Goal: Information Seeking & Learning: Get advice/opinions

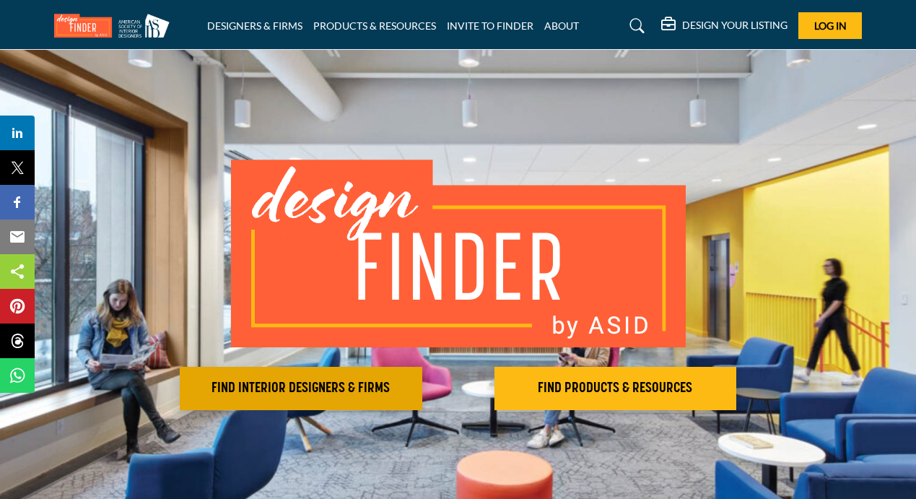
click at [289, 392] on h2 "FIND INTERIOR DESIGNERS & FIRMS" at bounding box center [301, 388] width 234 height 17
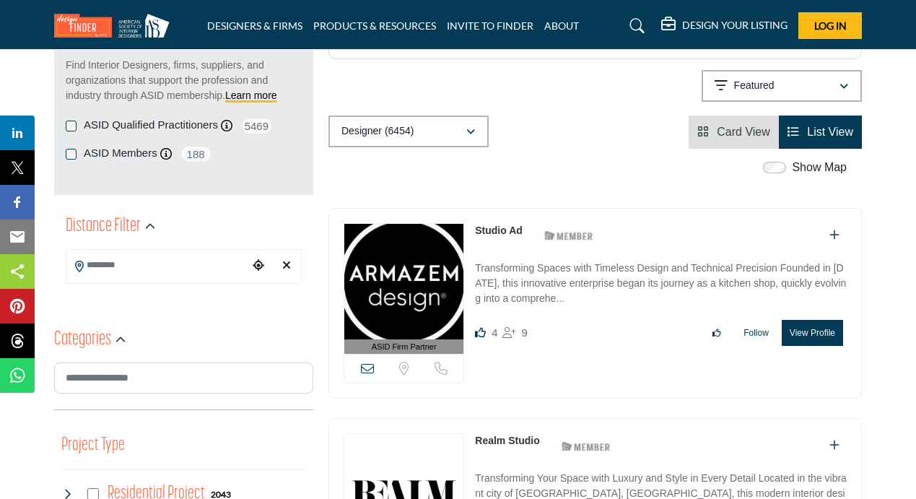
scroll to position [202, 0]
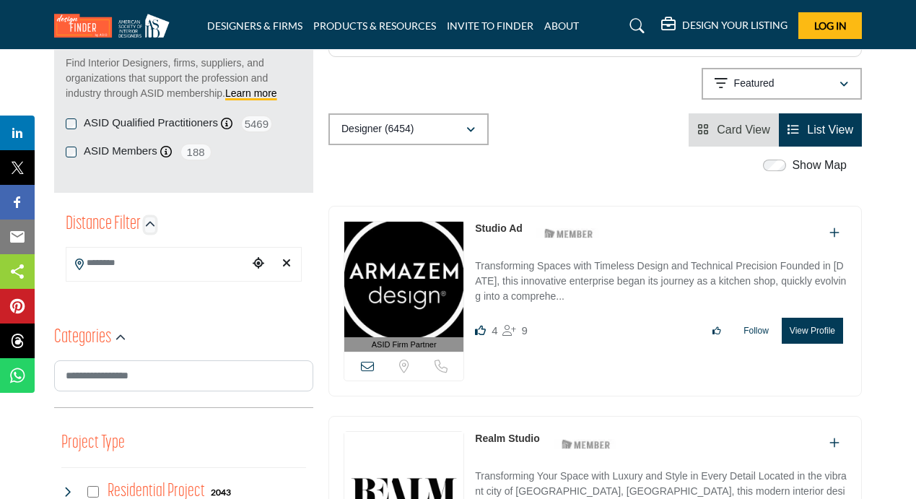
click at [149, 224] on icon "button" at bounding box center [150, 224] width 10 height 10
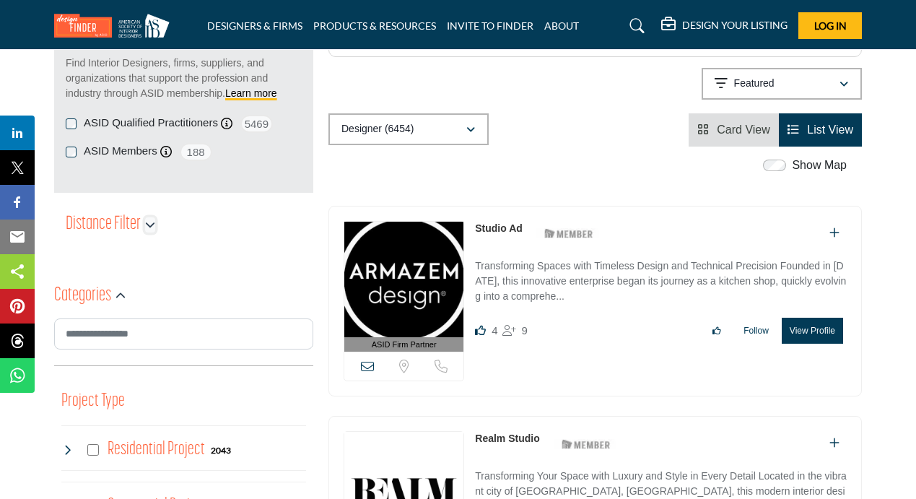
click at [149, 224] on icon "button" at bounding box center [150, 224] width 10 height 10
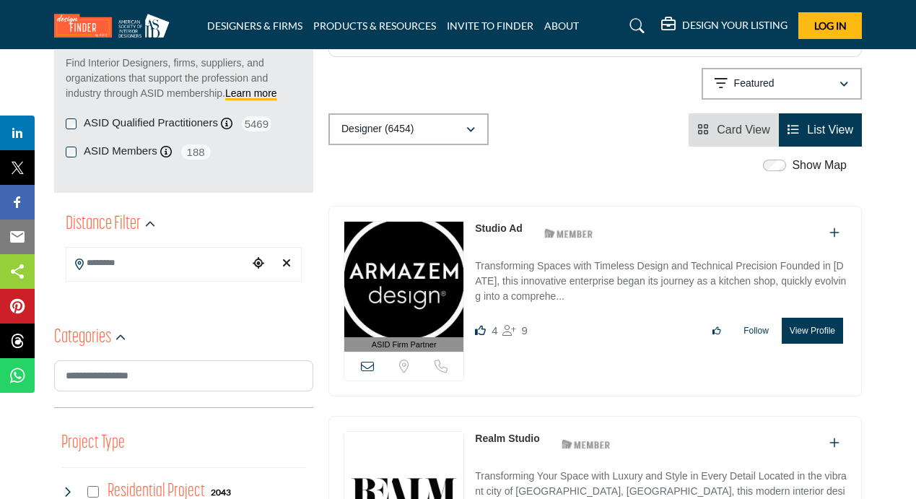
click at [128, 266] on input "Search Location" at bounding box center [157, 263] width 182 height 28
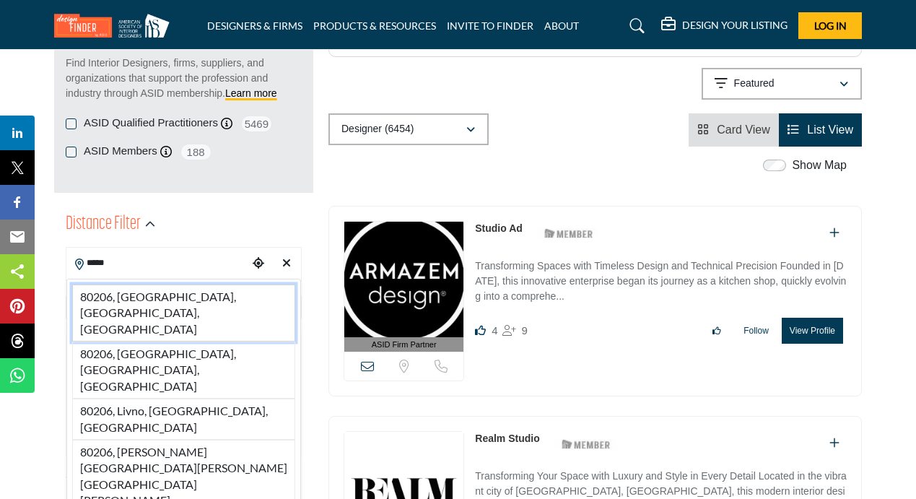
click at [133, 296] on li "80206, Denver, CO, USA" at bounding box center [183, 312] width 223 height 57
type input "**********"
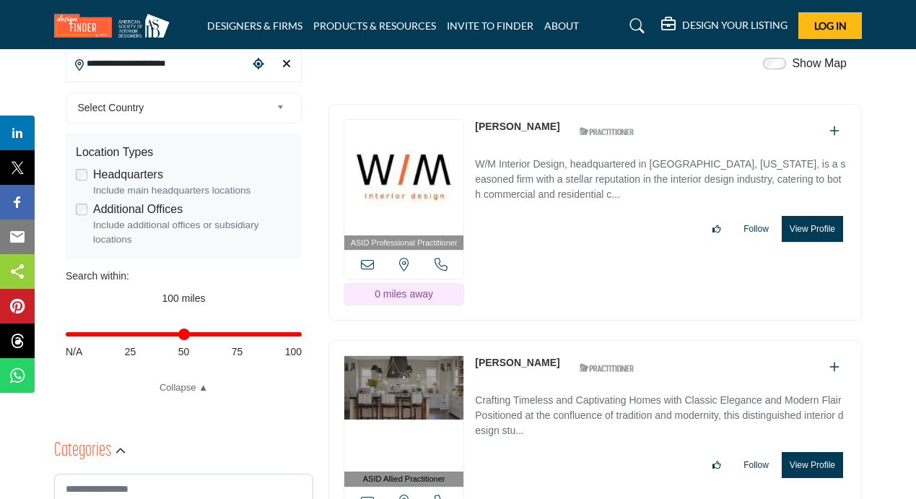
scroll to position [405, 0]
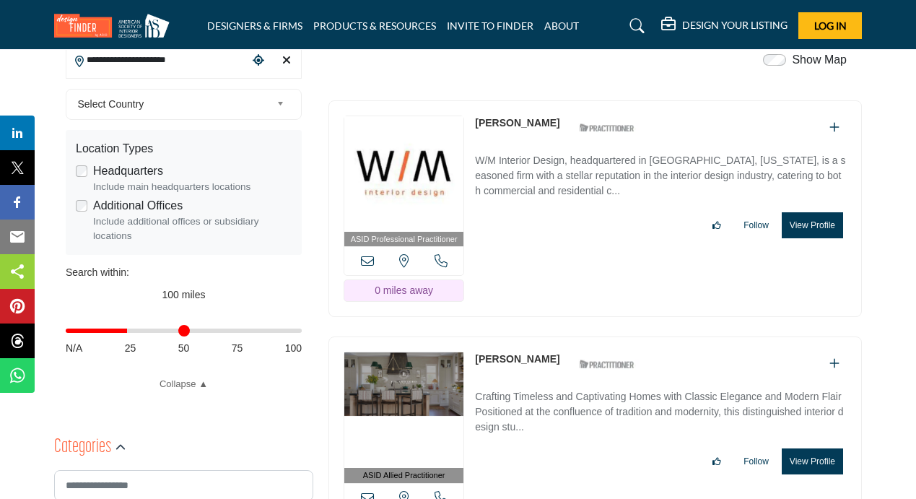
drag, startPoint x: 296, startPoint y: 332, endPoint x: 130, endPoint y: 330, distance: 166.0
type input "**"
click at [130, 330] on input "Distance in miles" at bounding box center [184, 330] width 236 height 3
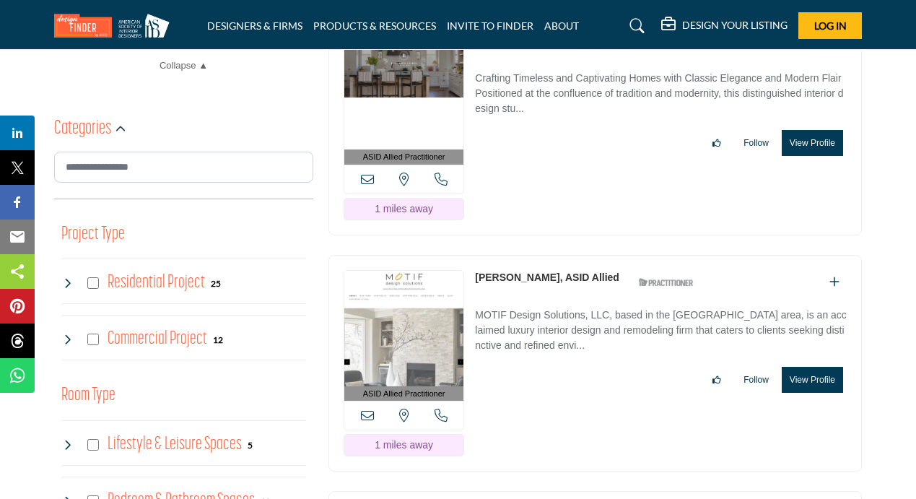
scroll to position [728, 0]
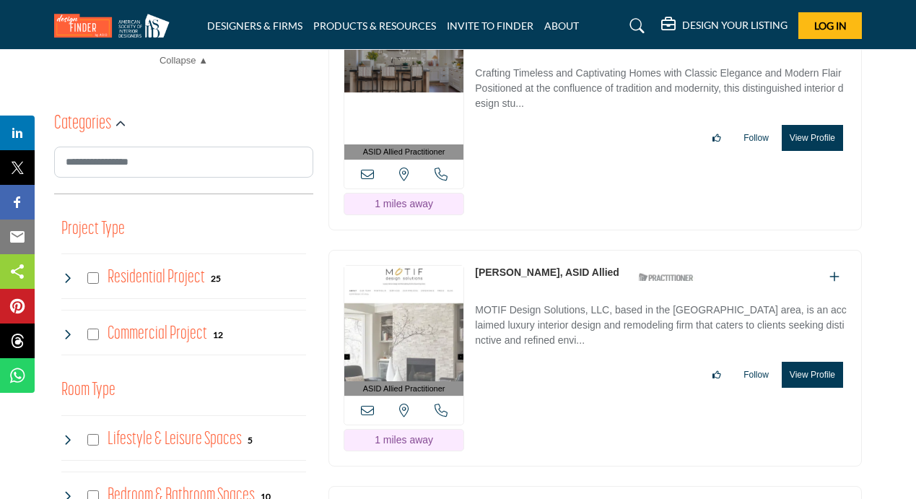
click at [67, 278] on icon at bounding box center [67, 278] width 12 height 12
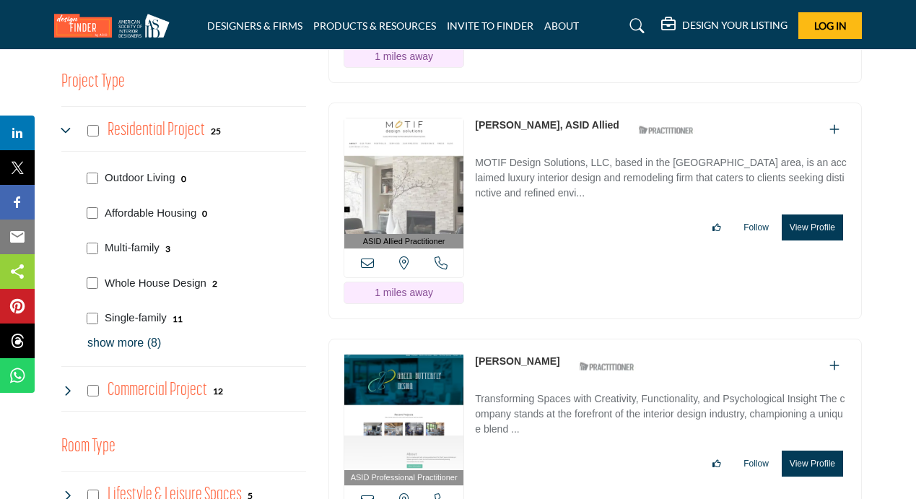
scroll to position [881, 0]
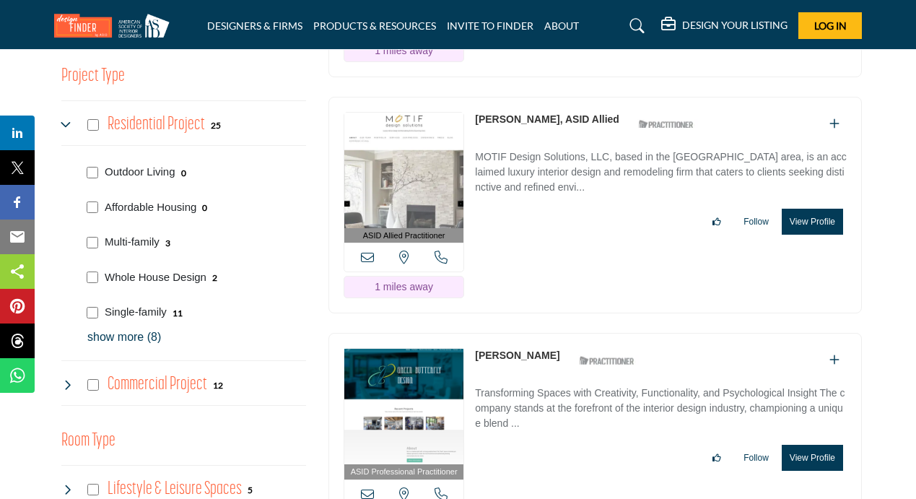
click at [123, 338] on p "show more (8)" at bounding box center [196, 336] width 219 height 17
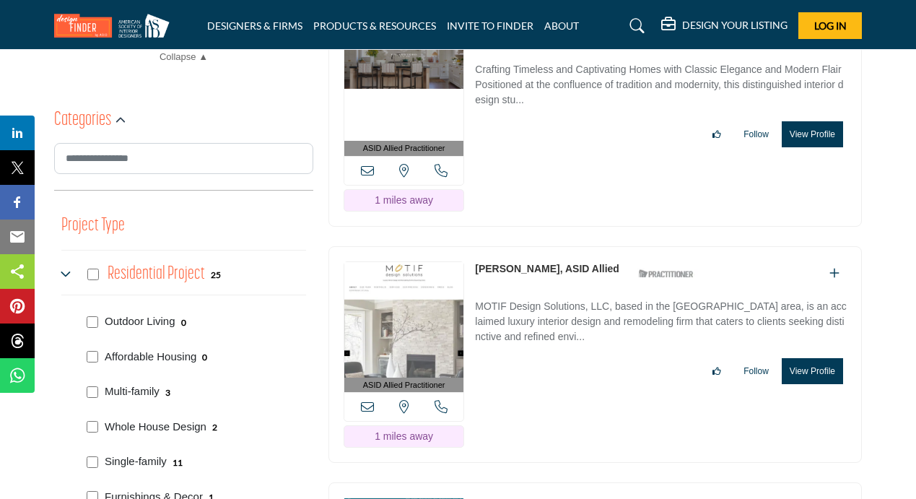
scroll to position [729, 0]
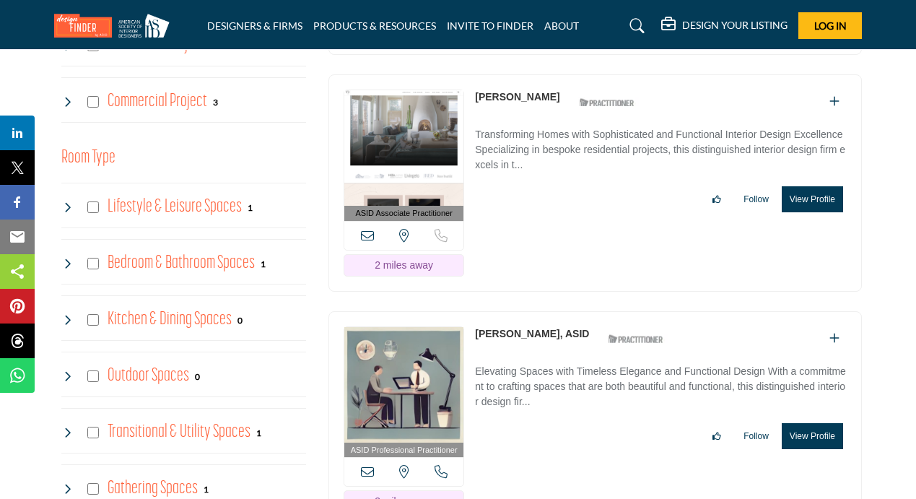
scroll to position [964, 0]
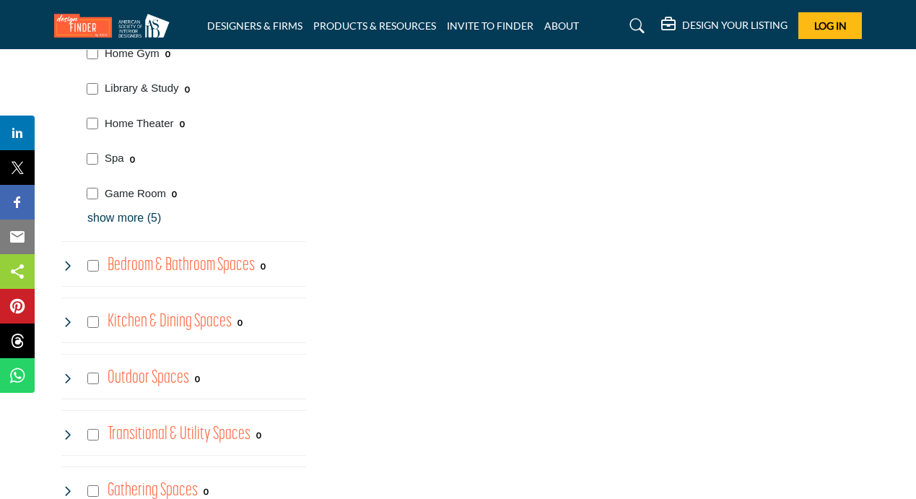
scroll to position [1165, 0]
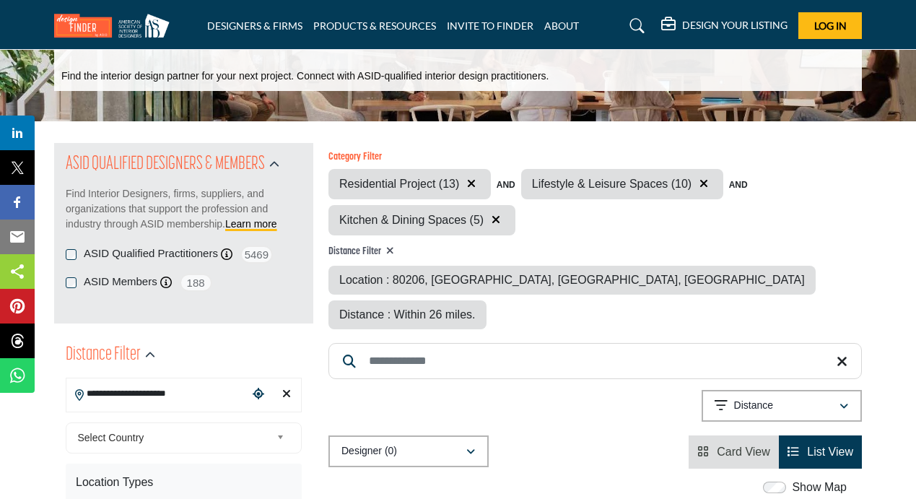
scroll to position [68, 0]
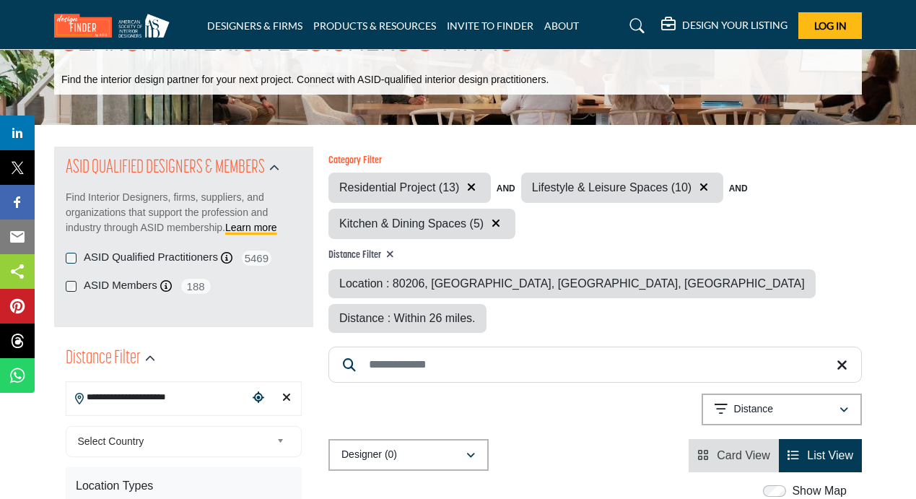
click at [494, 224] on icon "button" at bounding box center [495, 223] width 9 height 12
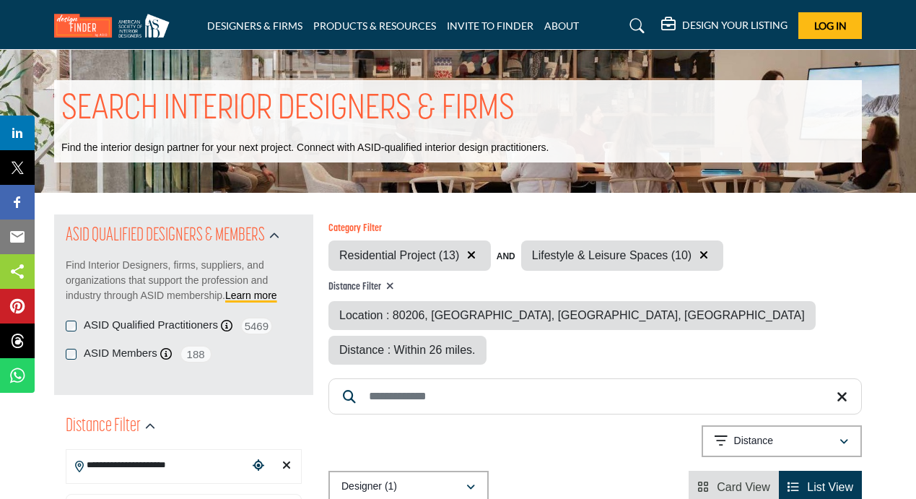
click at [700, 256] on icon "button" at bounding box center [703, 255] width 9 height 12
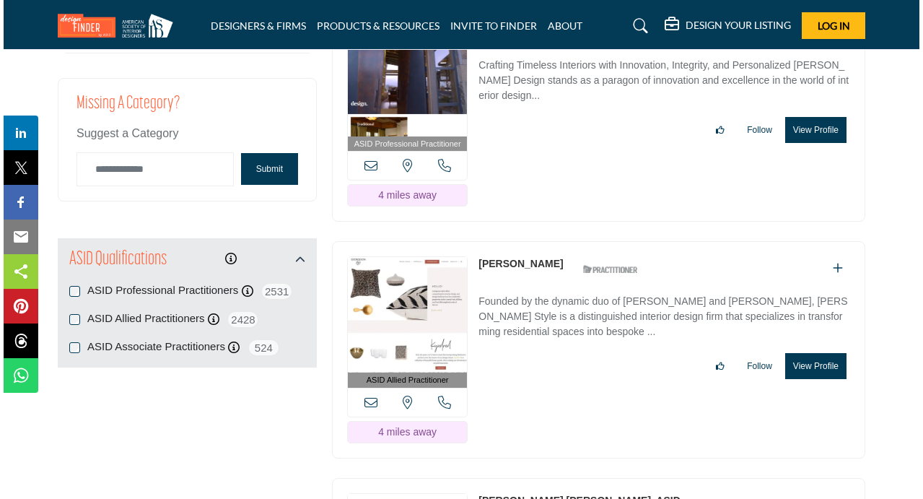
scroll to position [1742, 0]
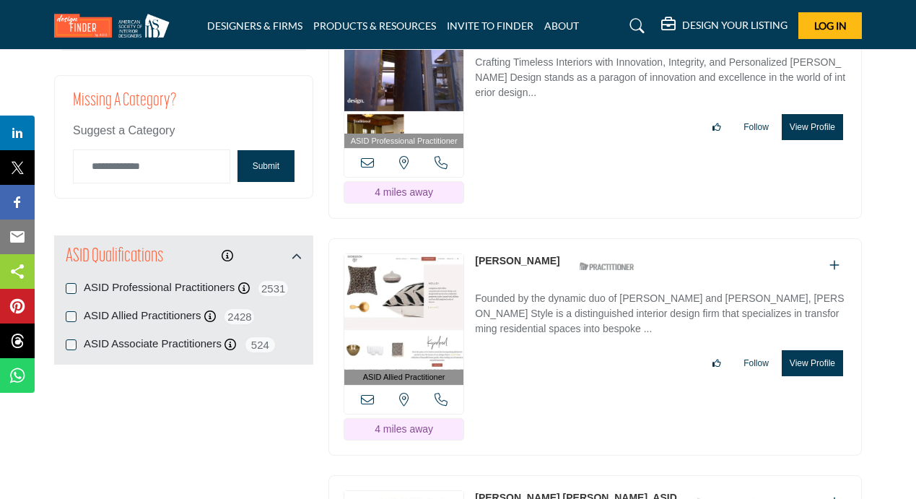
click at [808, 350] on button "View Profile" at bounding box center [811, 363] width 61 height 26
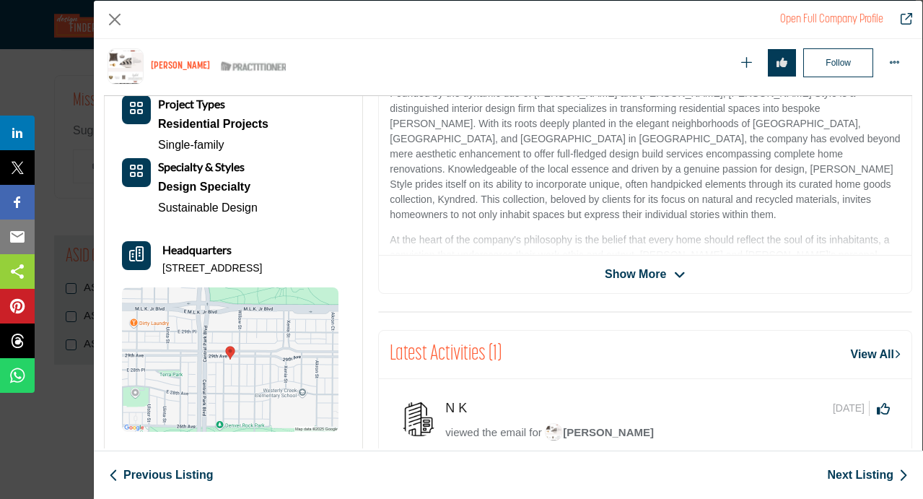
scroll to position [352, 0]
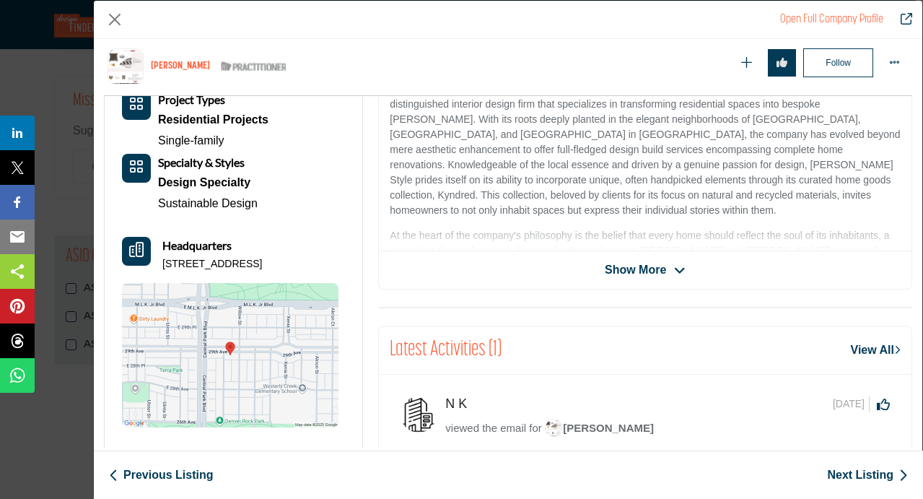
click at [652, 264] on span "Show More" at bounding box center [635, 269] width 61 height 17
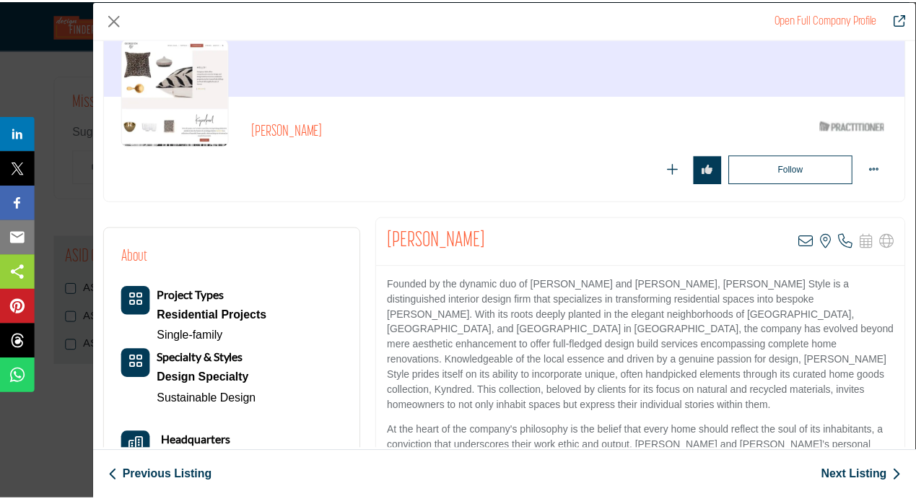
scroll to position [0, 0]
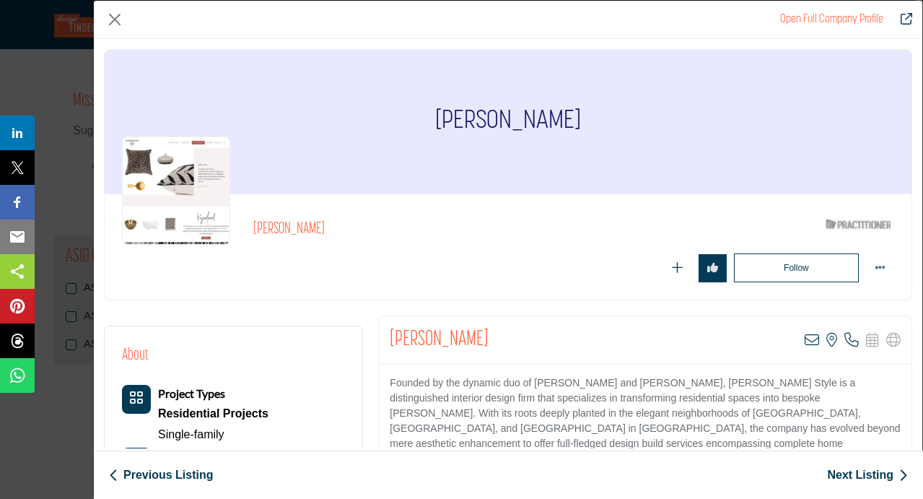
drag, startPoint x: 496, startPoint y: 338, endPoint x: 388, endPoint y: 345, distance: 109.2
click at [388, 345] on div "Kyndra Georgeson View email address of this listing View the location of this l…" at bounding box center [645, 340] width 533 height 48
copy h2 "Kyndra Georgeson"
click at [617, 266] on div "Follow Following" at bounding box center [686, 267] width 416 height 29
click at [115, 22] on button "Close" at bounding box center [115, 20] width 22 height 22
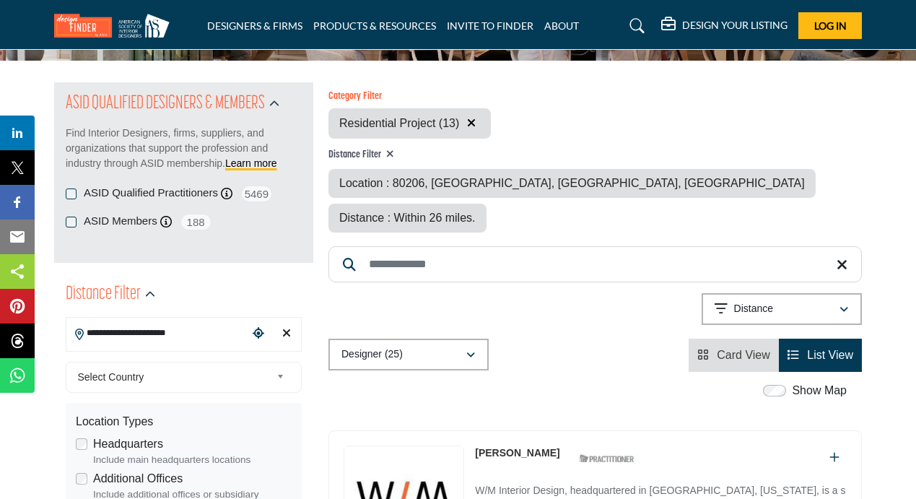
scroll to position [133, 0]
click at [472, 121] on icon "button" at bounding box center [471, 122] width 9 height 12
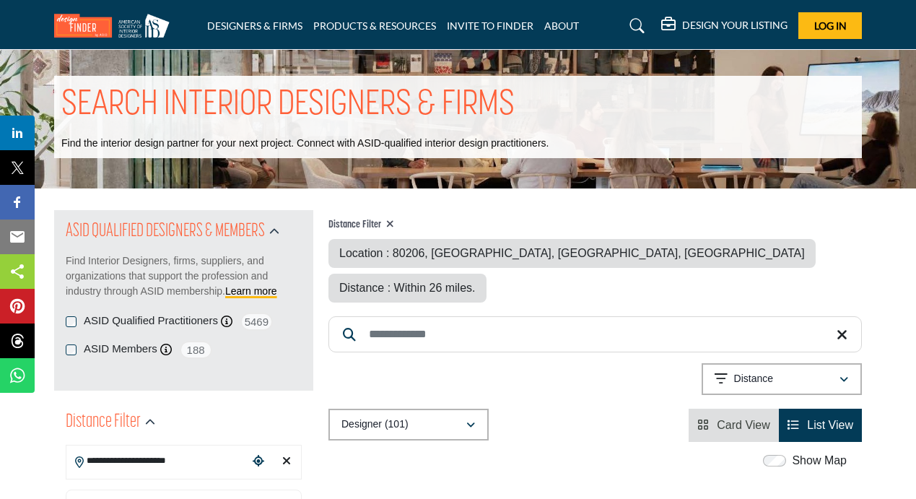
scroll to position [185, 0]
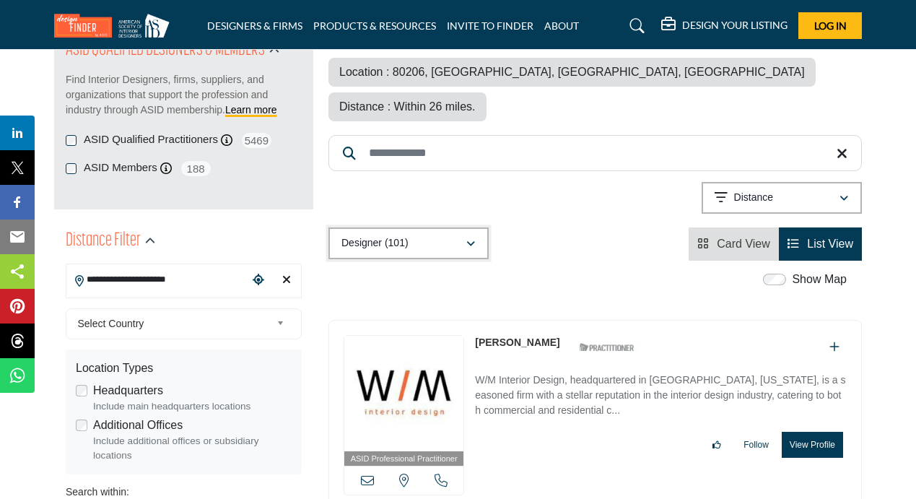
click at [470, 239] on icon "button" at bounding box center [470, 244] width 9 height 10
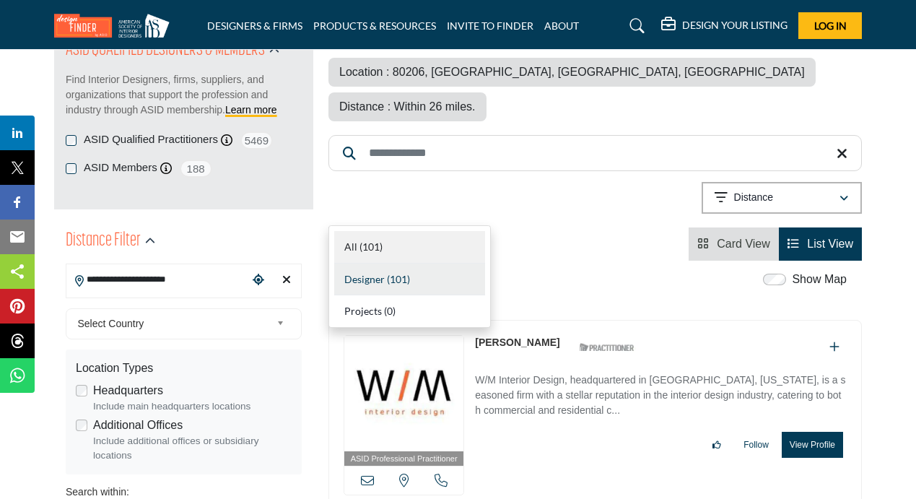
click at [412, 245] on div "All (101)" at bounding box center [409, 247] width 151 height 32
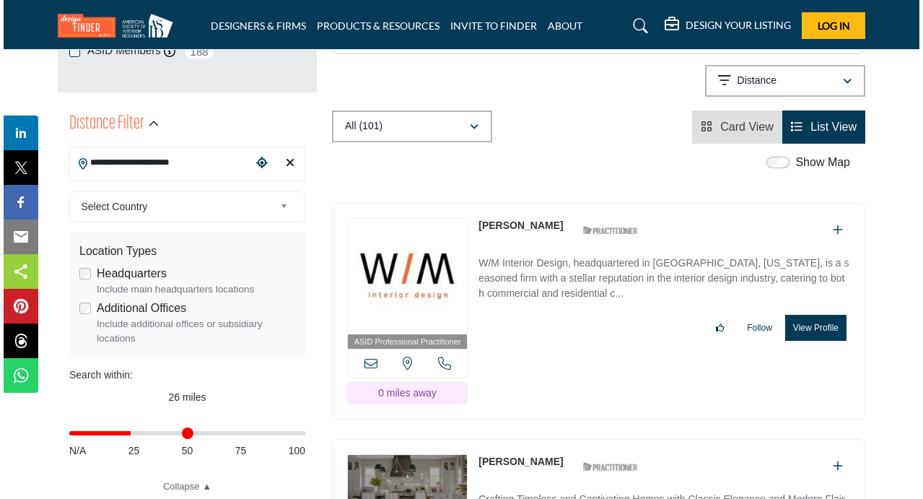
scroll to position [306, 0]
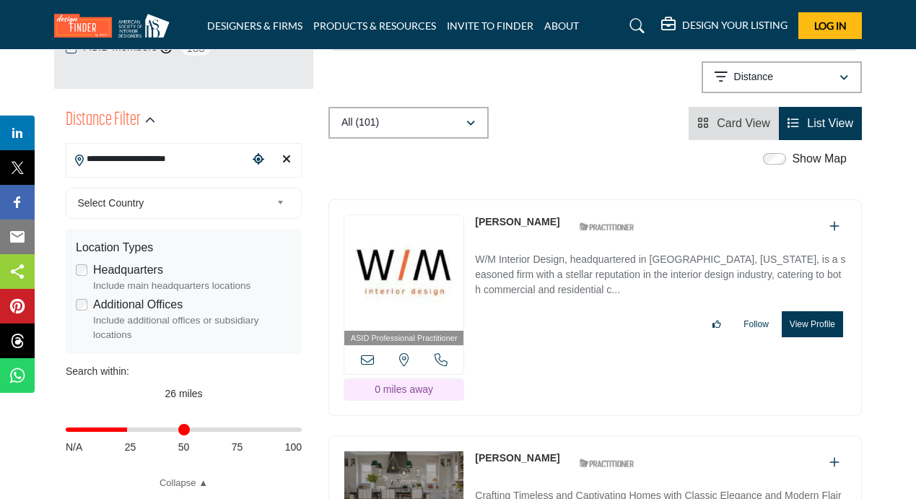
click at [810, 311] on button "View Profile" at bounding box center [811, 324] width 61 height 26
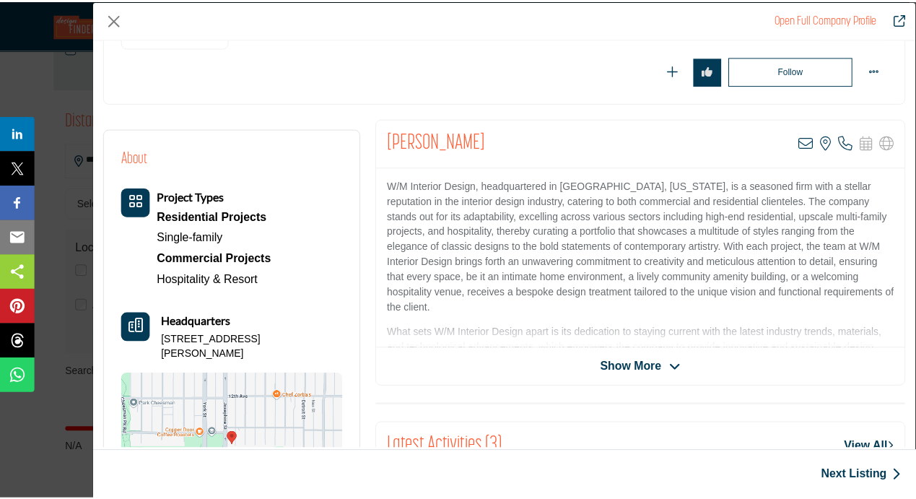
scroll to position [198, 0]
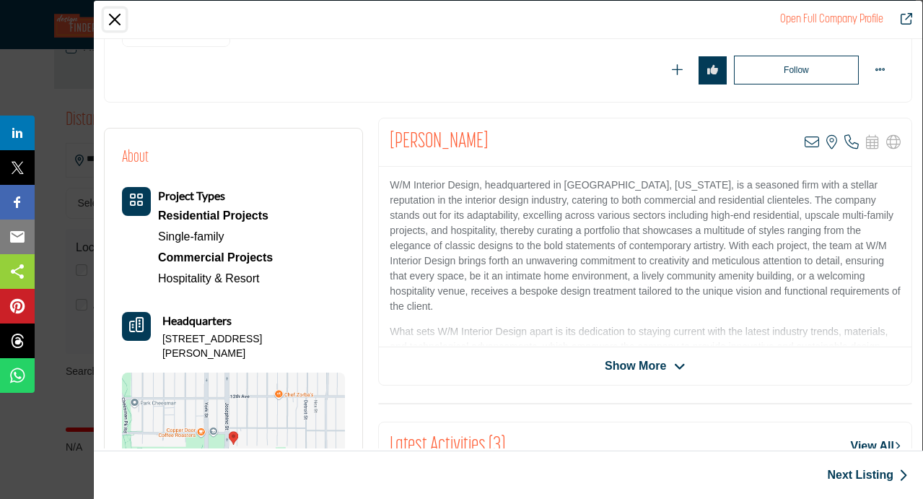
click at [114, 18] on button "Close" at bounding box center [115, 20] width 22 height 22
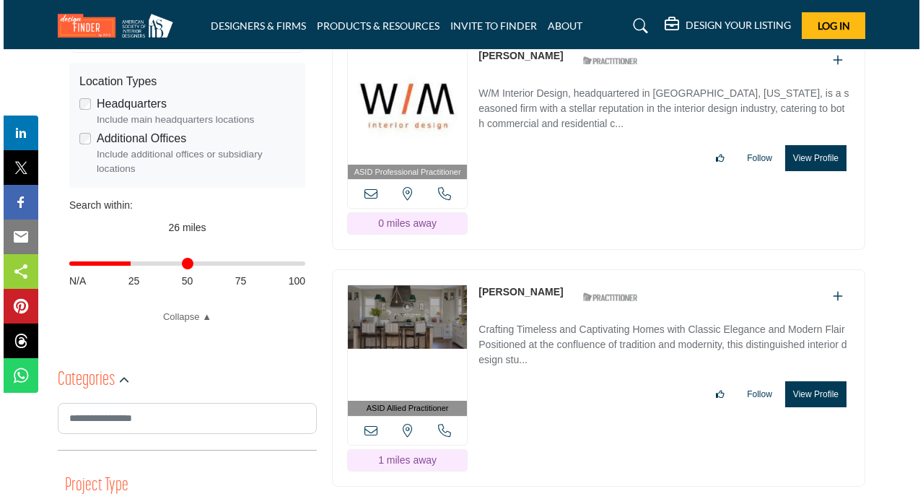
scroll to position [473, 0]
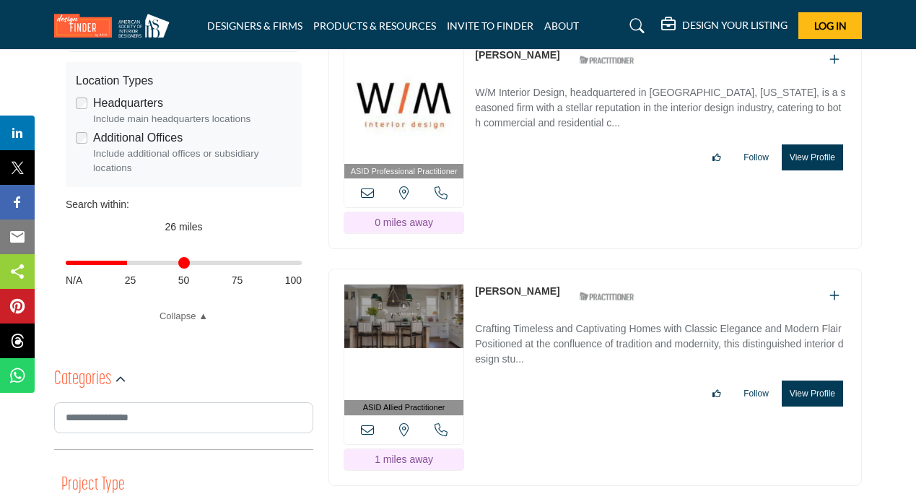
click at [816, 380] on button "View Profile" at bounding box center [811, 393] width 61 height 26
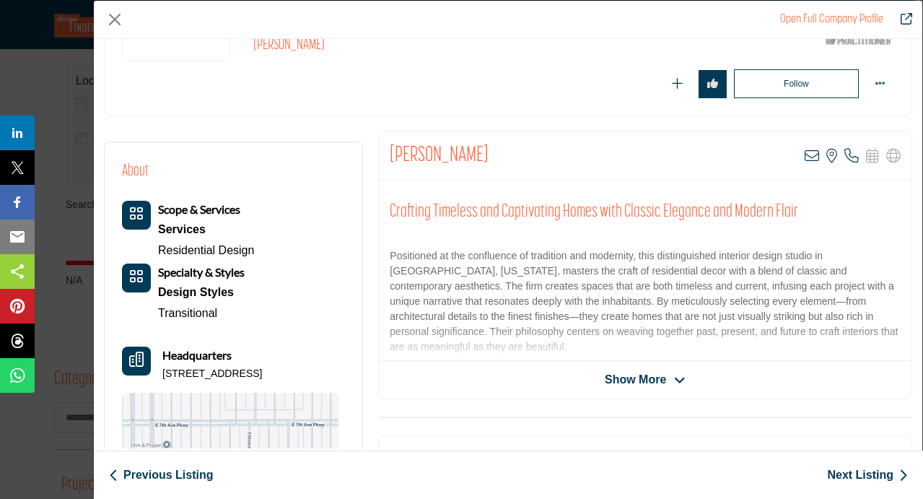
scroll to position [188, 0]
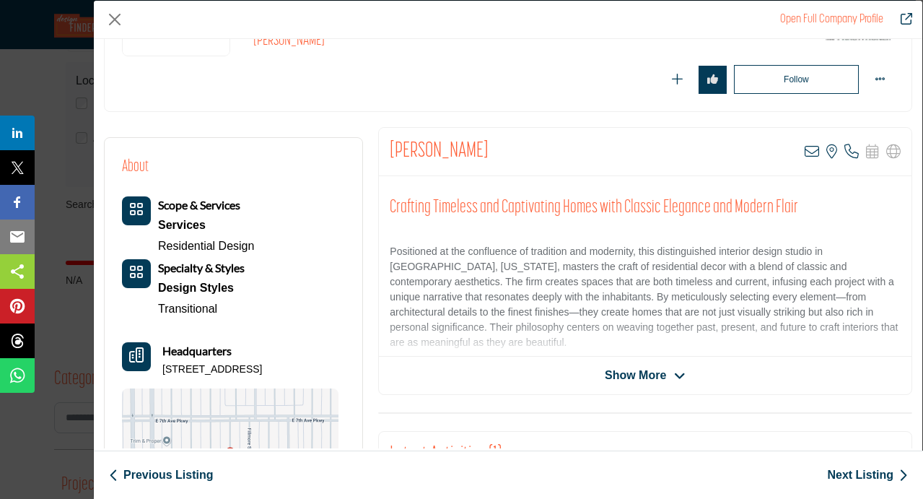
click at [654, 371] on span "Show More" at bounding box center [635, 375] width 61 height 17
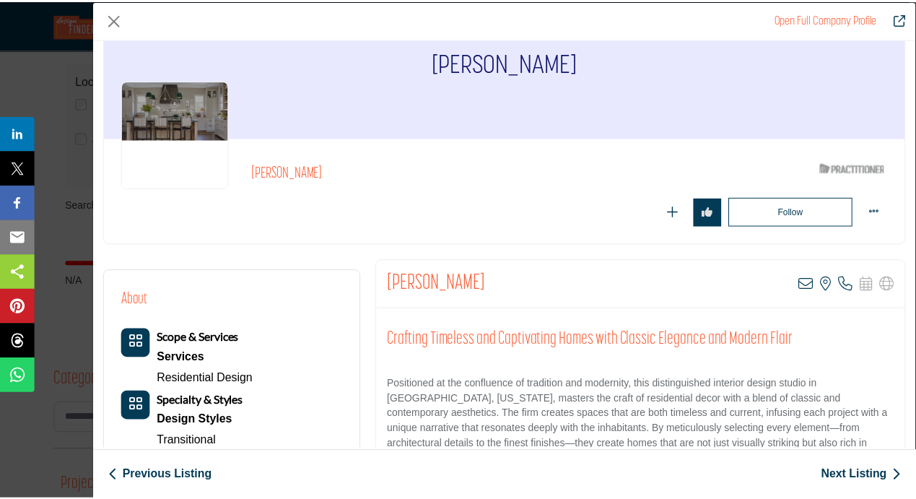
scroll to position [0, 0]
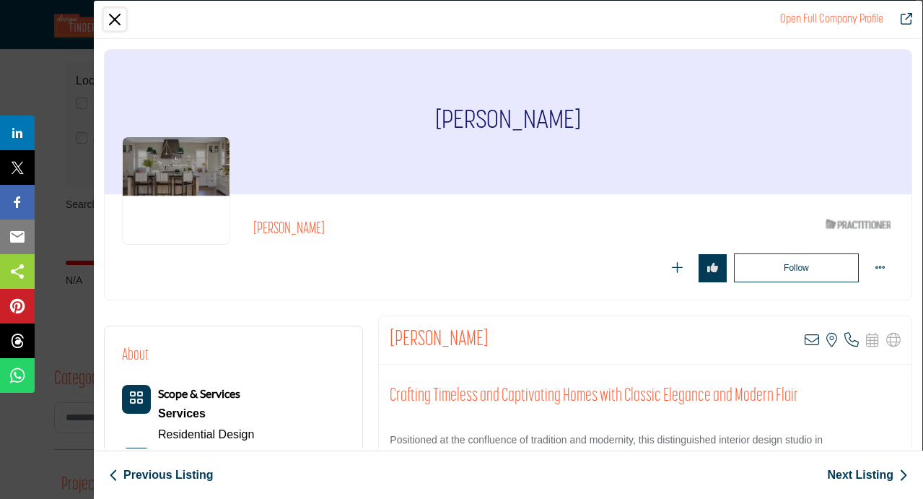
click at [118, 23] on button "Close" at bounding box center [115, 20] width 22 height 22
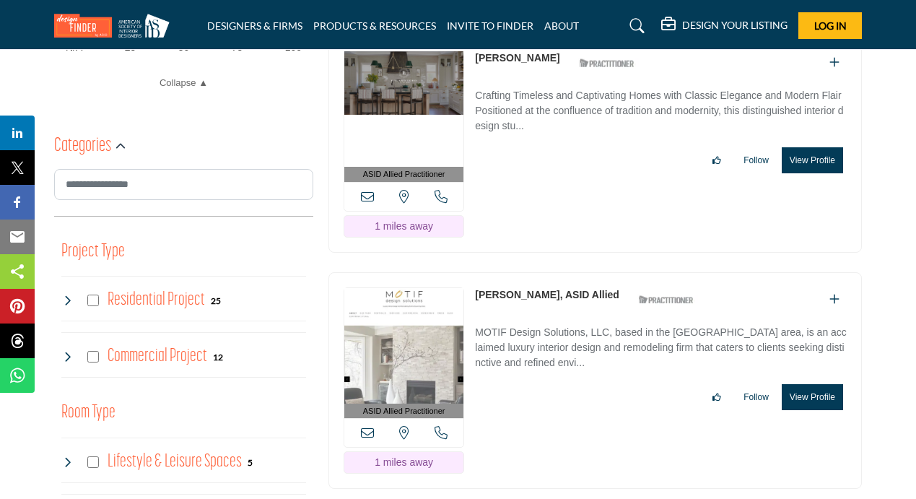
scroll to position [710, 0]
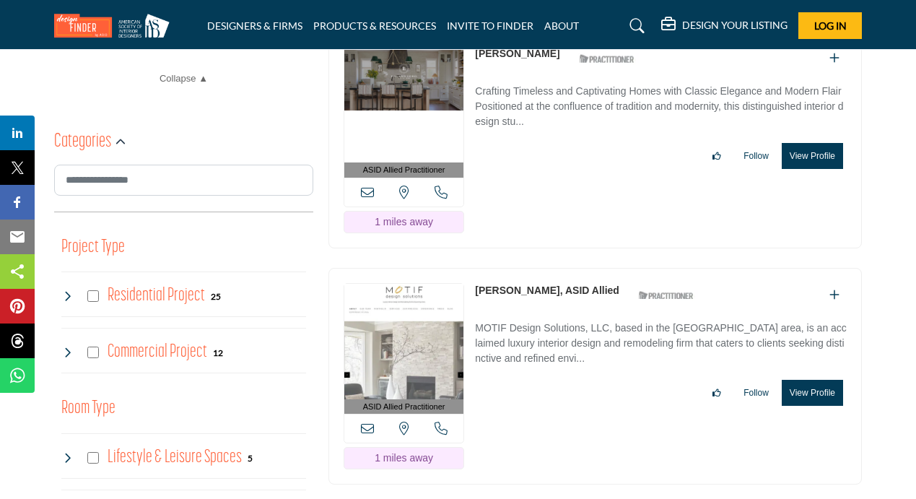
click at [805, 380] on button "View Profile" at bounding box center [811, 393] width 61 height 26
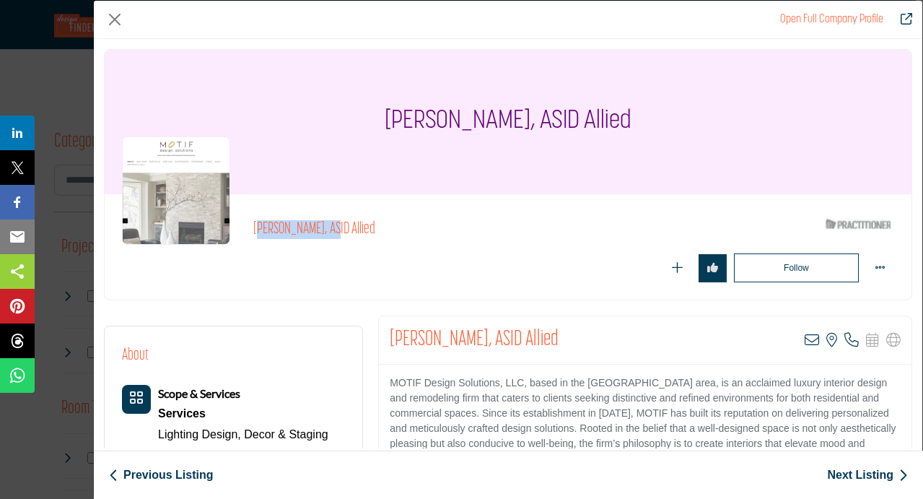
drag, startPoint x: 255, startPoint y: 227, endPoint x: 328, endPoint y: 229, distance: 72.9
click at [328, 229] on h2 "Jennifer Desjardin, ASID Allied" at bounding box center [451, 229] width 397 height 19
drag, startPoint x: 389, startPoint y: 379, endPoint x: 496, endPoint y: 380, distance: 107.5
click at [496, 380] on p "MOTIF Design Solutions, LLC, based in the Denver Metro area, is an acclaimed lu…" at bounding box center [645, 443] width 511 height 136
copy p "MOTIF Design Solutions"
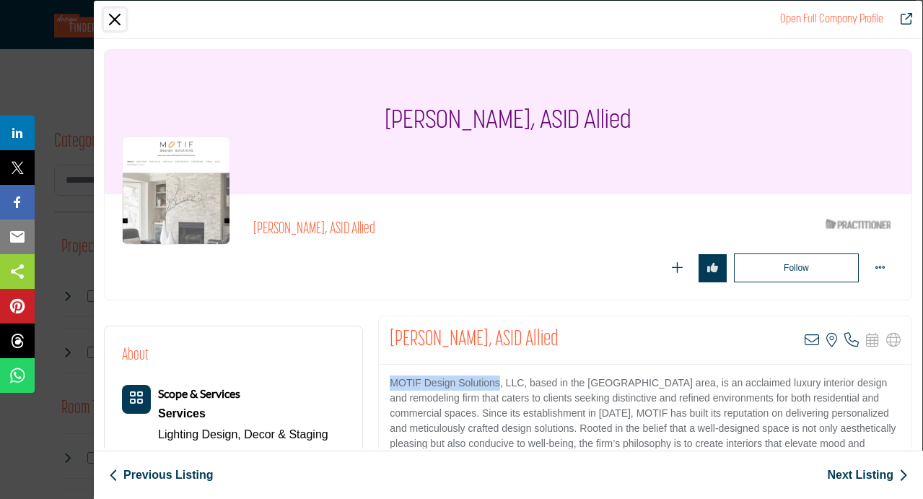
click at [115, 23] on button "Close" at bounding box center [115, 20] width 22 height 22
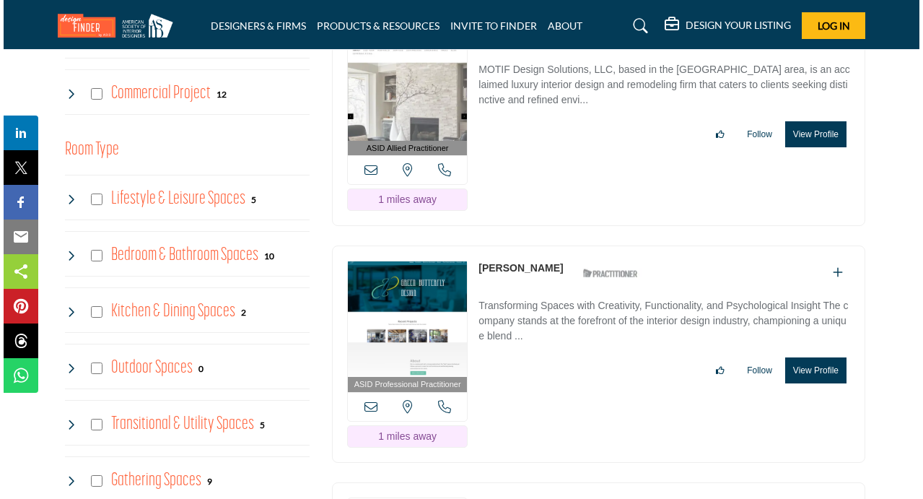
scroll to position [973, 0]
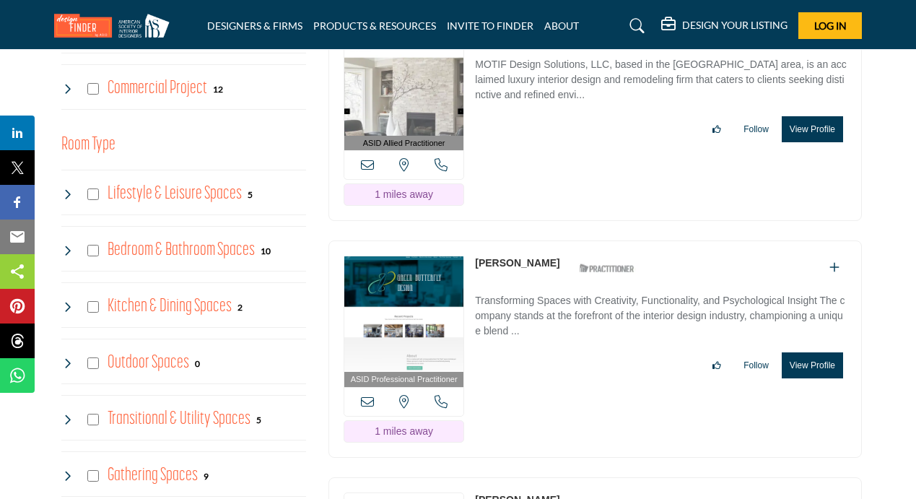
click at [808, 352] on button "View Profile" at bounding box center [811, 365] width 61 height 26
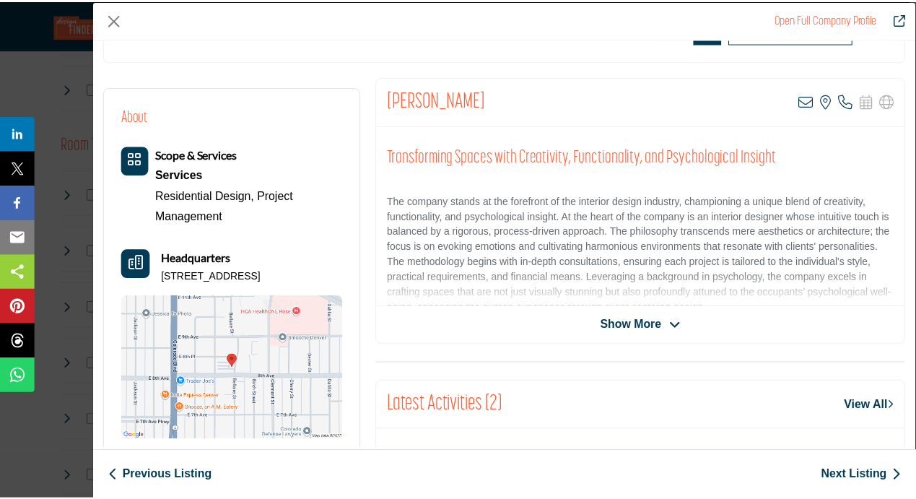
scroll to position [237, 0]
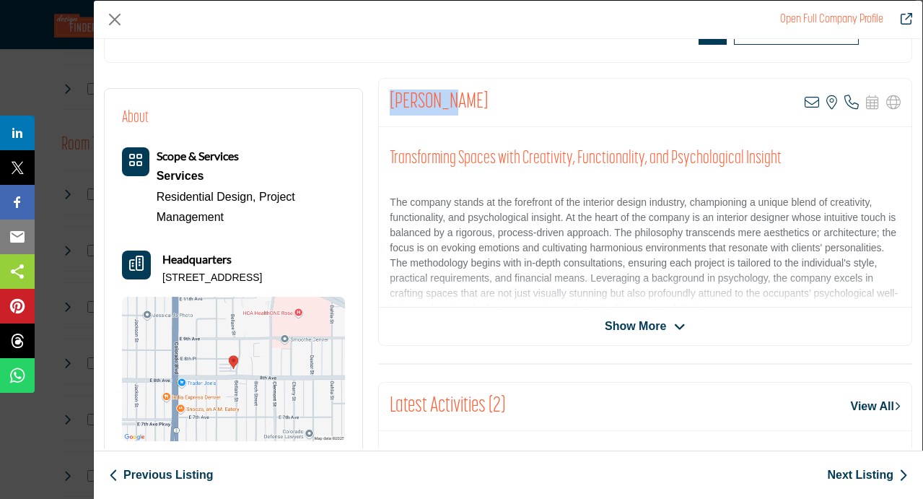
drag, startPoint x: 439, startPoint y: 102, endPoint x: 386, endPoint y: 109, distance: 53.1
click at [385, 108] on div "Kim Linin View email address of this listing View the location of this listing …" at bounding box center [645, 103] width 533 height 48
copy h2 "Kim Linin"
click at [116, 17] on button "Close" at bounding box center [115, 20] width 22 height 22
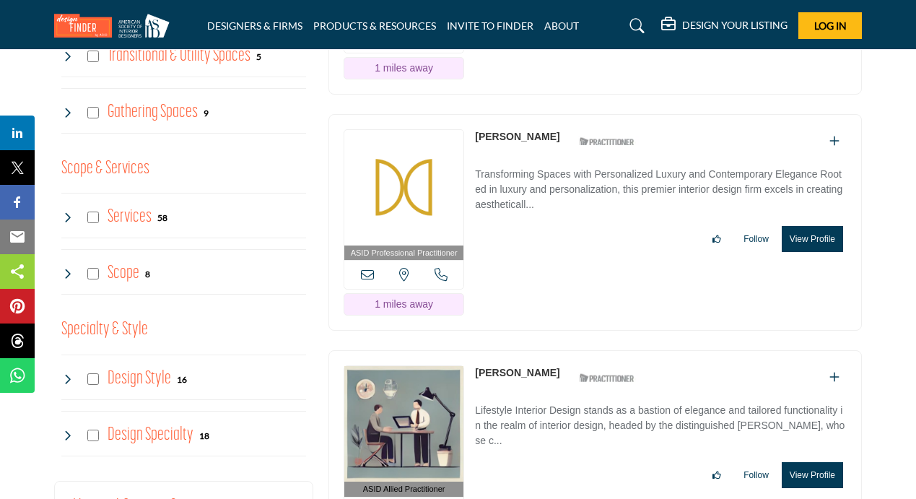
scroll to position [1339, 0]
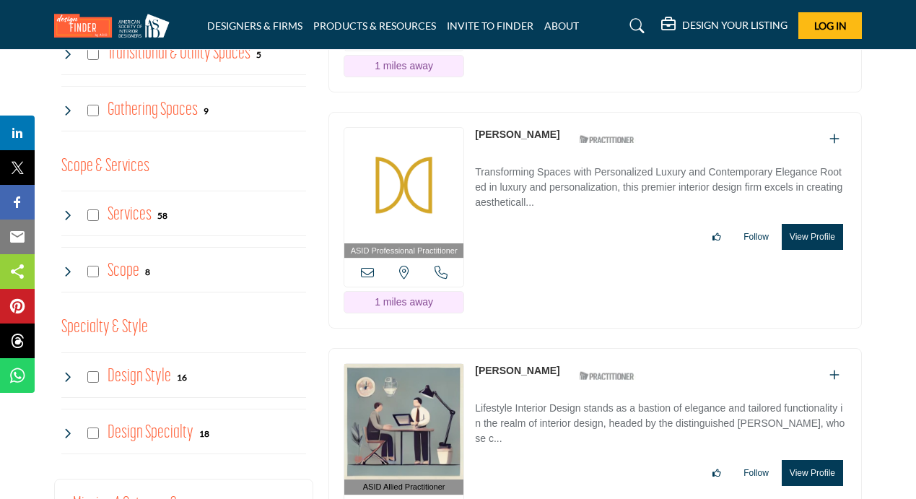
click at [825, 460] on button "View Profile" at bounding box center [811, 473] width 61 height 26
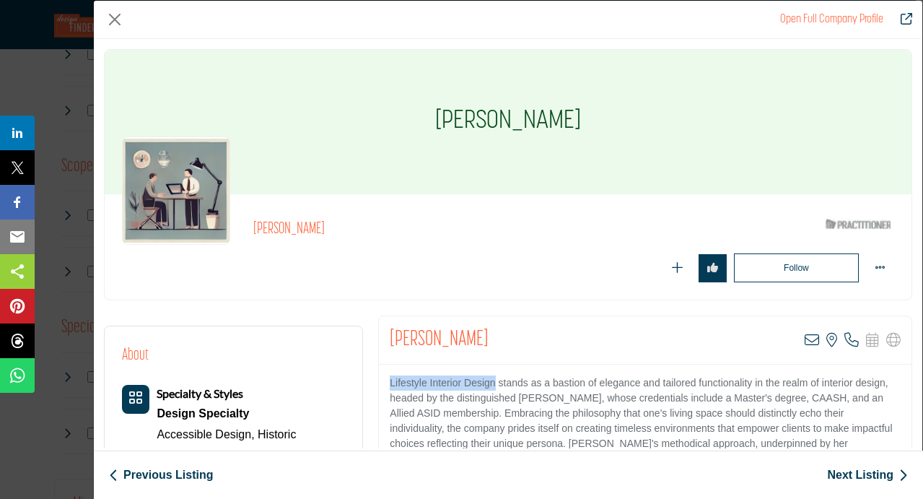
drag, startPoint x: 388, startPoint y: 382, endPoint x: 492, endPoint y: 382, distance: 103.9
click at [492, 382] on p "Lifestyle Interior Design stands as a bastion of elegance and tailored function…" at bounding box center [645, 443] width 511 height 136
copy p "Lifestyle Interior Design"
click at [115, 16] on button "Close" at bounding box center [115, 20] width 22 height 22
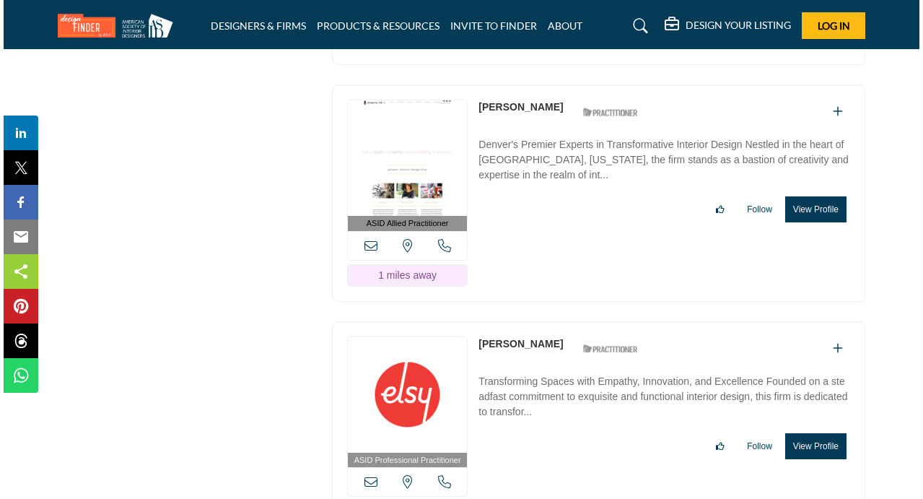
scroll to position [2298, 0]
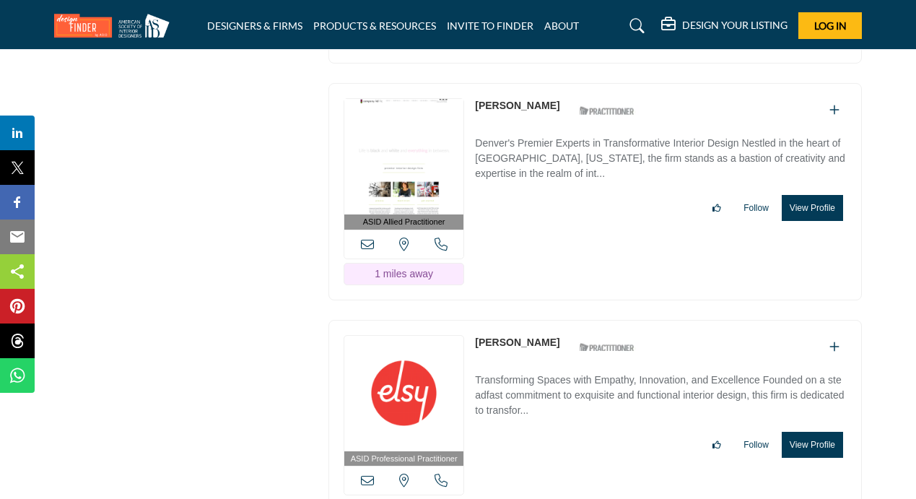
click at [802, 432] on button "View Profile" at bounding box center [811, 445] width 61 height 26
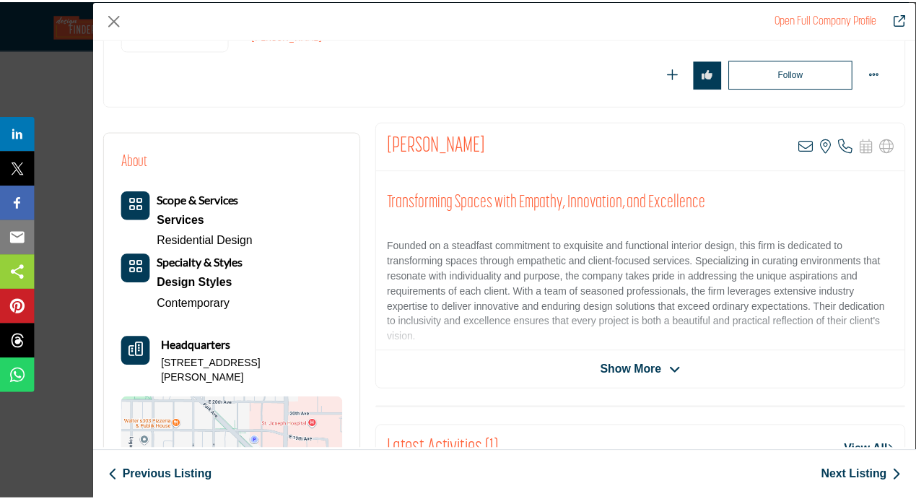
scroll to position [0, 0]
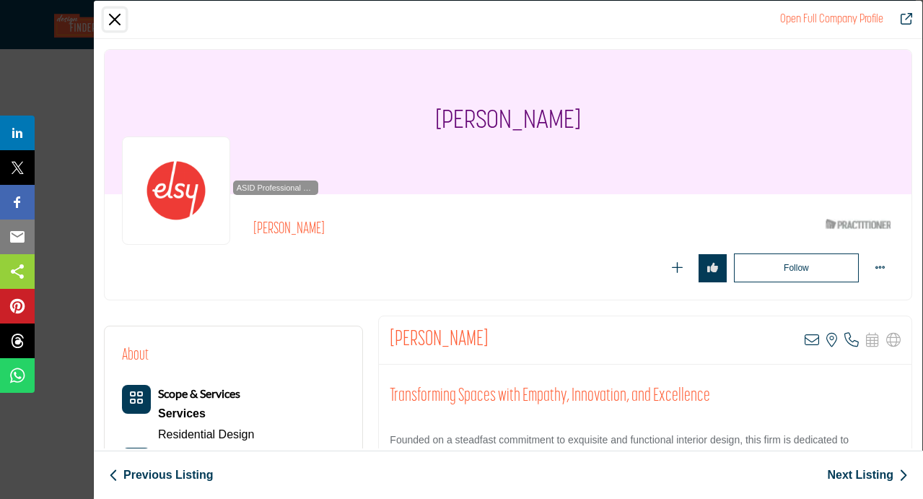
click at [115, 21] on button "Close" at bounding box center [115, 20] width 22 height 22
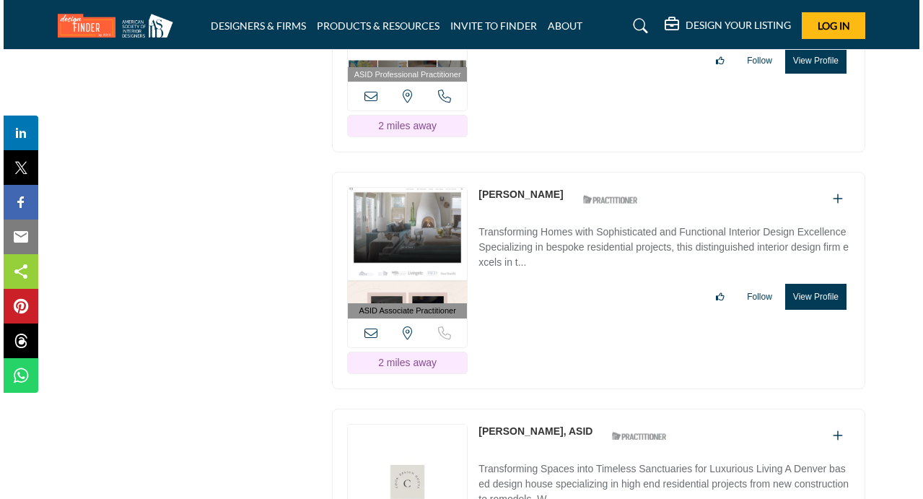
scroll to position [3156, 0]
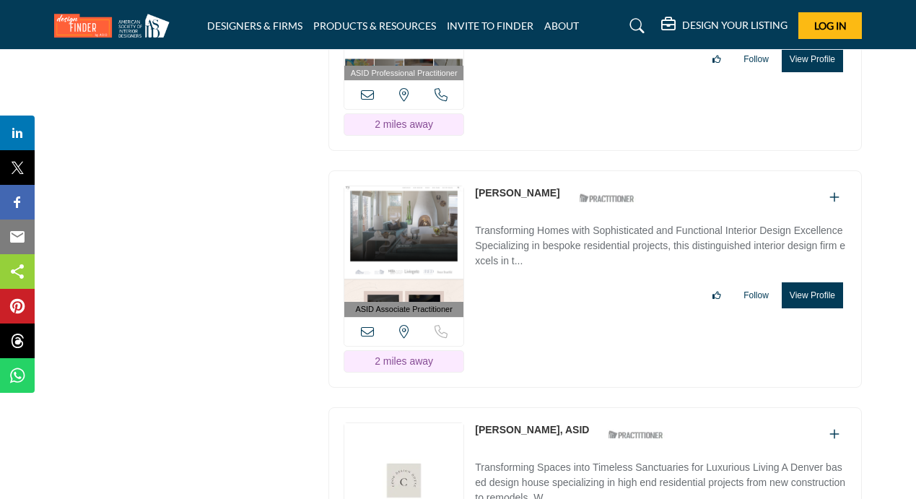
click at [813, 282] on button "View Profile" at bounding box center [811, 295] width 61 height 26
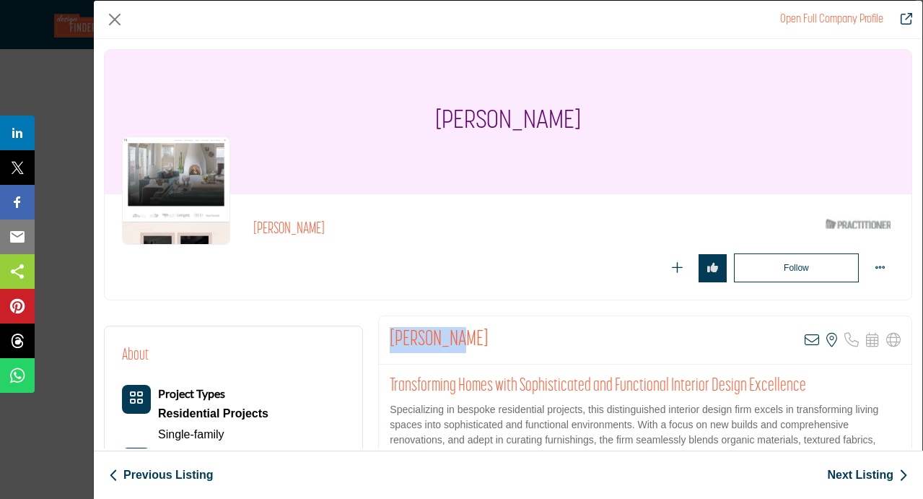
drag, startPoint x: 390, startPoint y: 338, endPoint x: 470, endPoint y: 338, distance: 80.1
click at [470, 338] on div "Julee Wray View email address of this listing View the location of this listing" at bounding box center [645, 340] width 533 height 48
copy h2 "Julee Wray"
